Goal: Obtain resource: Download file/media

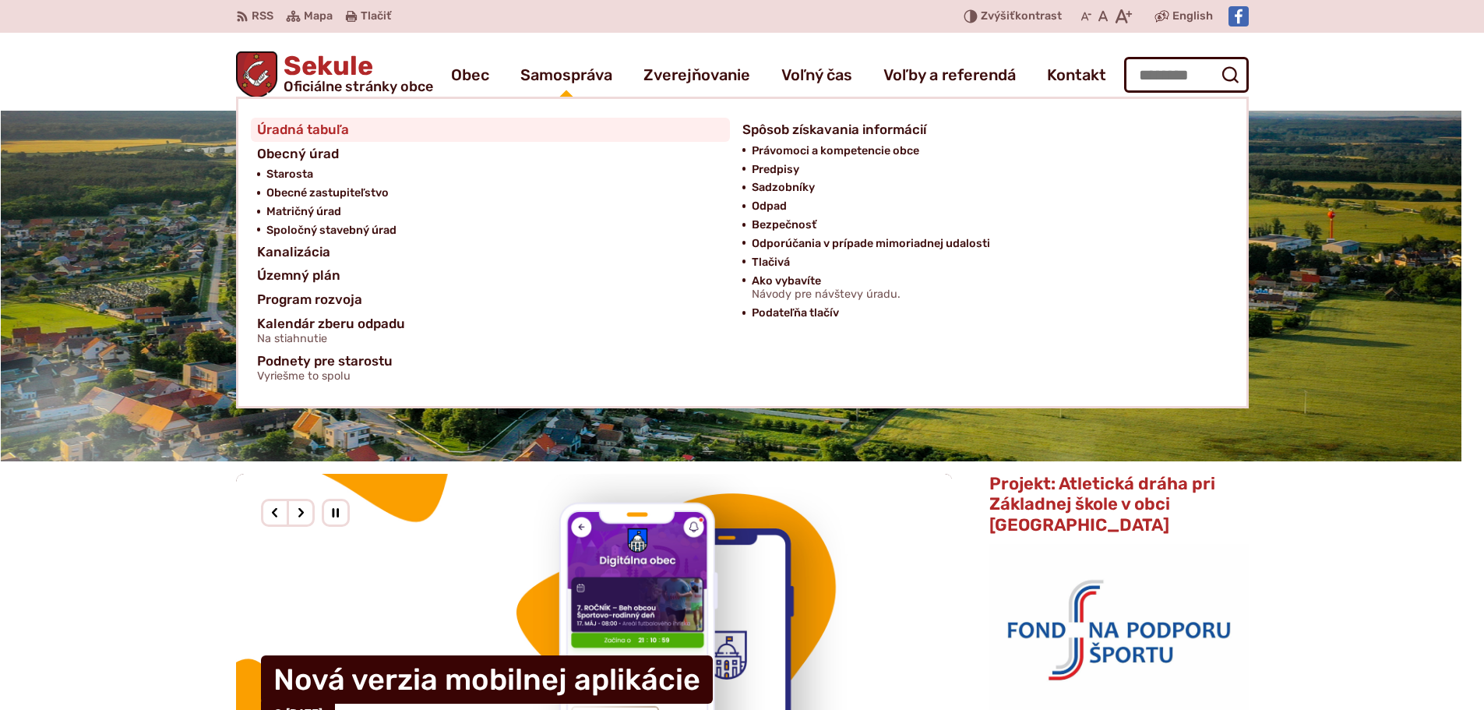
click at [266, 133] on span "Úradná tabuľa" at bounding box center [303, 130] width 92 height 24
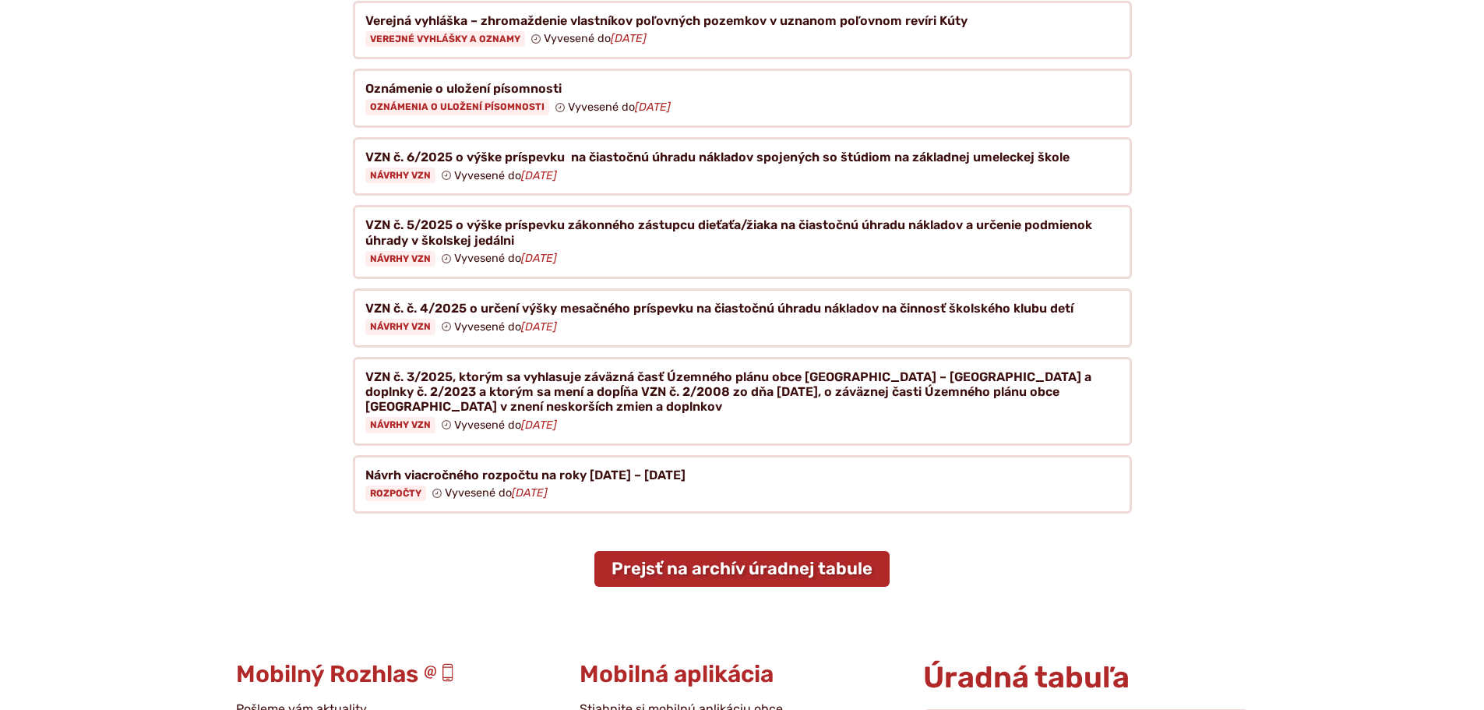
scroll to position [312, 0]
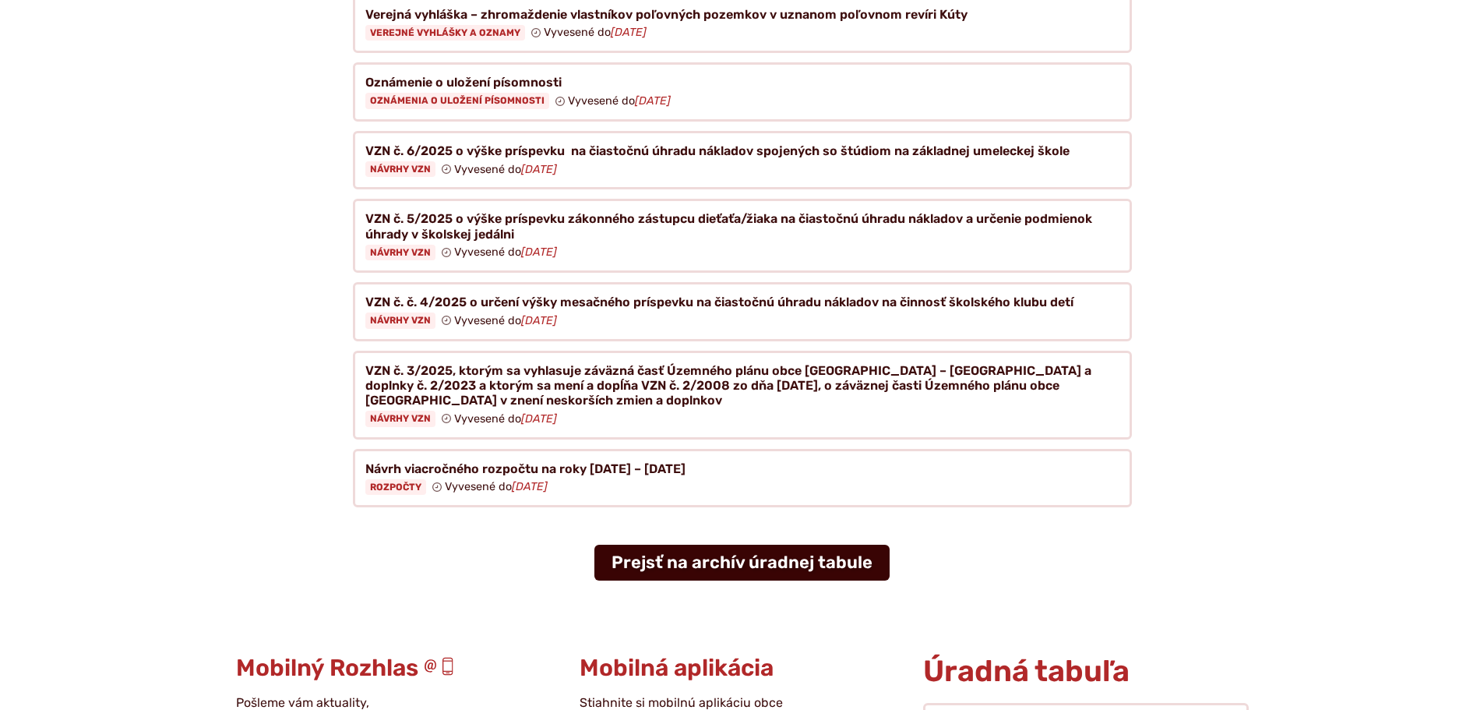
click at [709, 553] on link "Prejsť na archív úradnej tabule" at bounding box center [741, 562] width 295 height 36
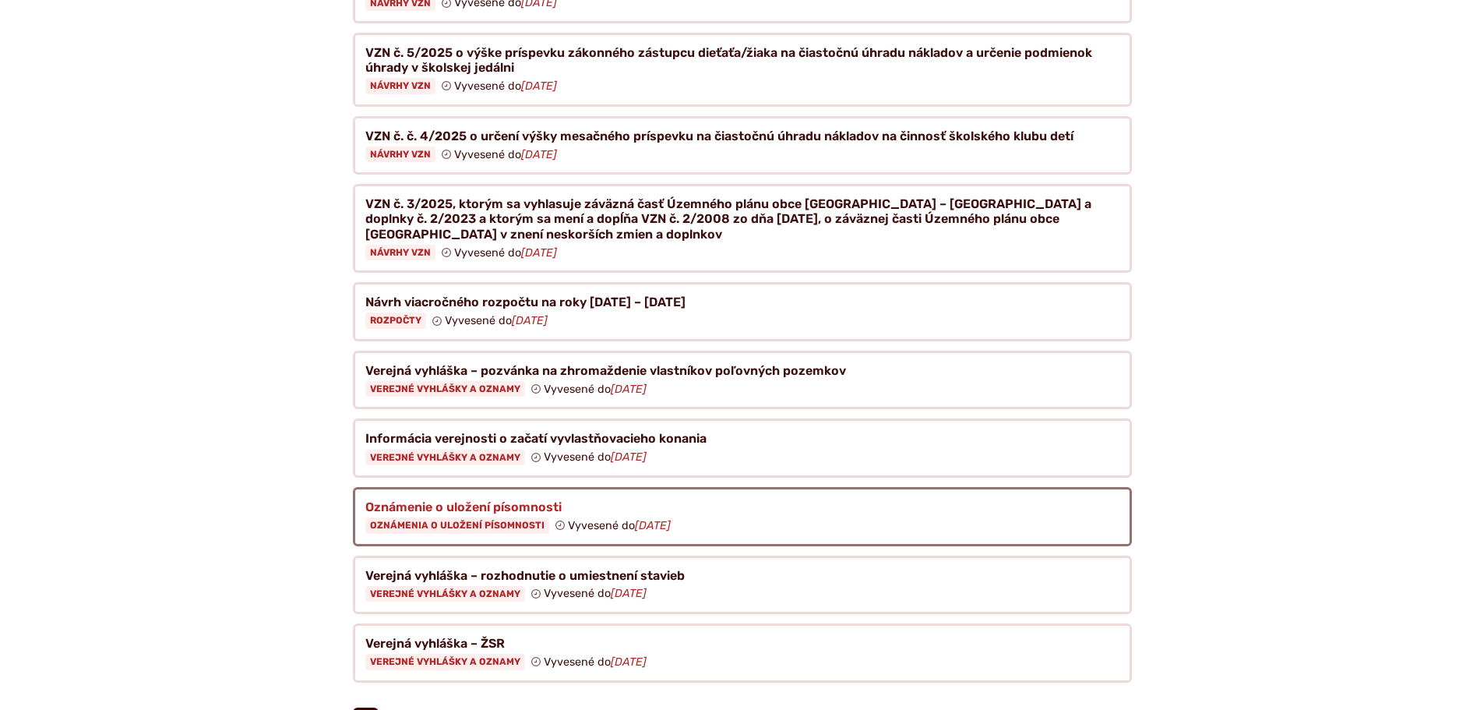
scroll to position [623, 0]
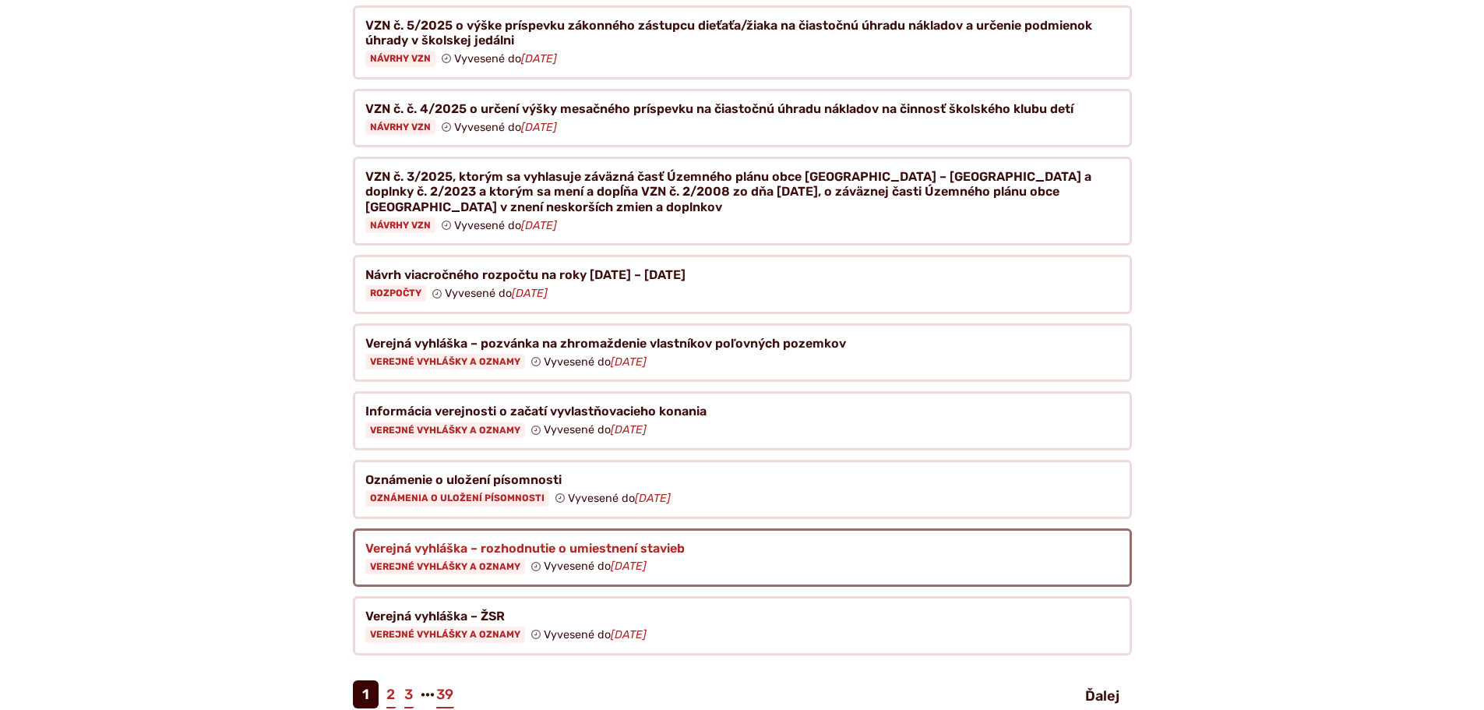
click at [482, 533] on figure at bounding box center [742, 557] width 779 height 59
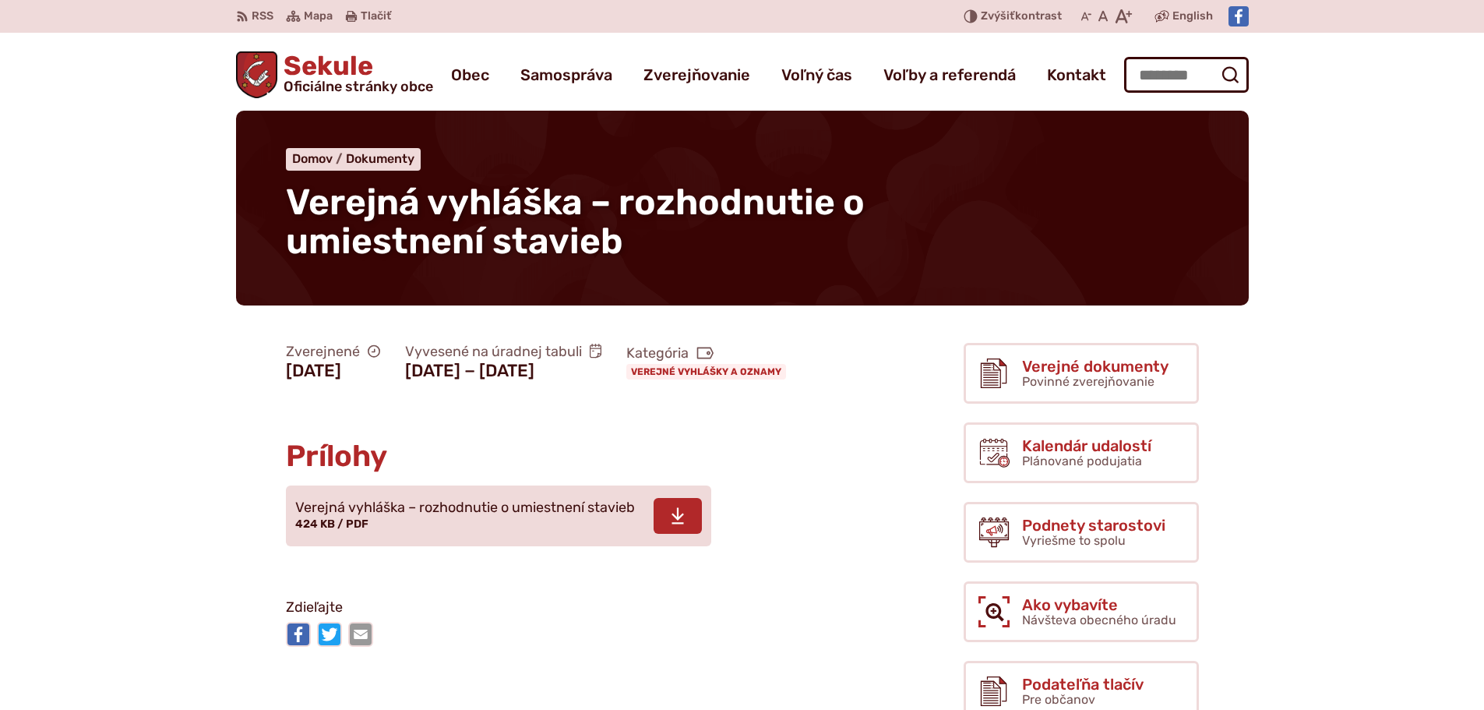
click at [454, 516] on span "Verejná vyhláška – rozhodnutie o umiestnení stavieb" at bounding box center [465, 508] width 340 height 16
